Goal: Task Accomplishment & Management: Use online tool/utility

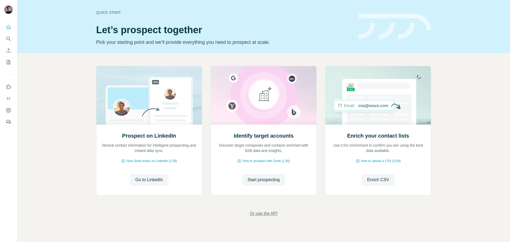
click at [259, 216] on span "Or use the API" at bounding box center [264, 213] width 28 height 6
click at [377, 179] on span "Enrich CSV" at bounding box center [378, 180] width 22 height 6
click at [10, 86] on icon "Use Surfe on LinkedIn" at bounding box center [8, 86] width 5 height 5
